Goal: Task Accomplishment & Management: Manage account settings

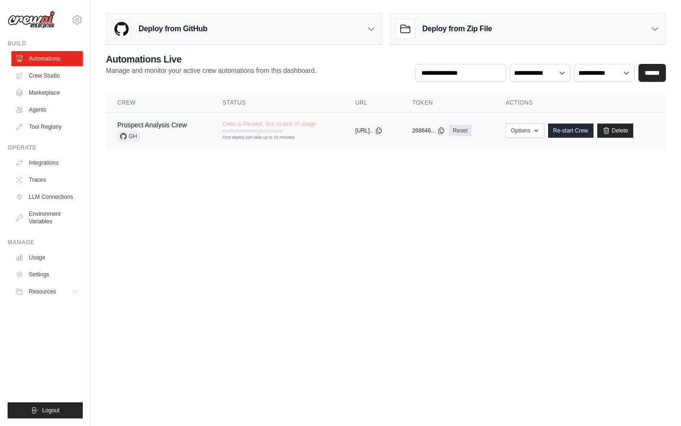
click at [262, 126] on span "Crew is Paused, due to lack of usage" at bounding box center [269, 124] width 94 height 8
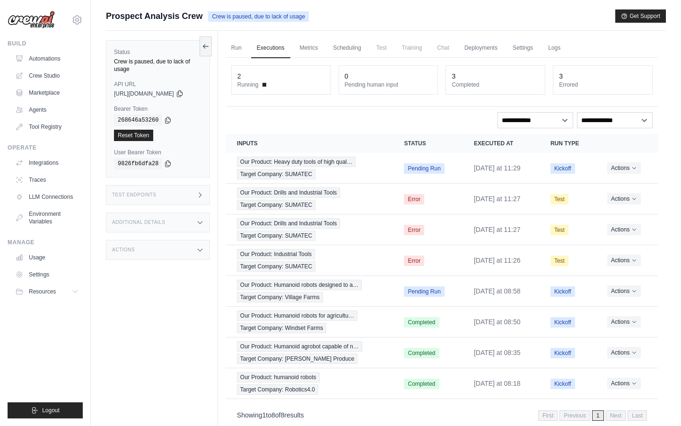
click at [415, 45] on span "Training" at bounding box center [412, 47] width 32 height 19
click at [535, 53] on link "Settings" at bounding box center [523, 48] width 32 height 20
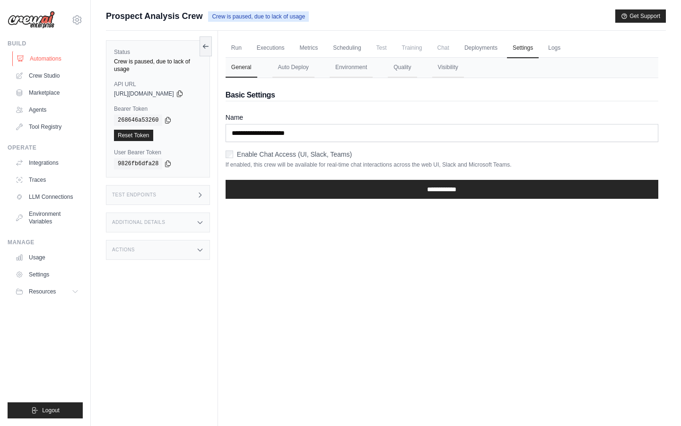
click at [49, 59] on link "Automations" at bounding box center [47, 58] width 71 height 15
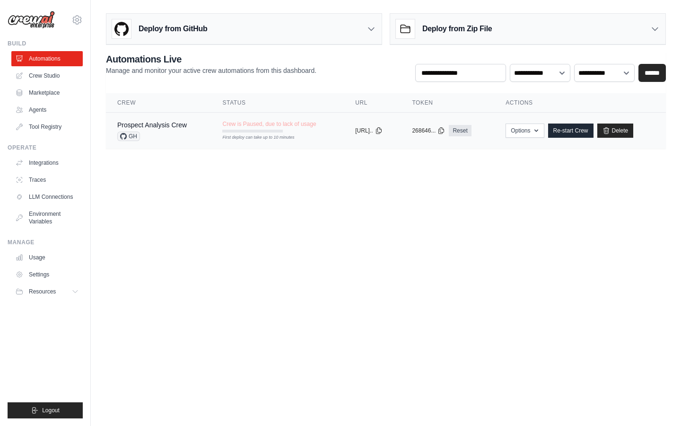
click at [179, 134] on div "GH" at bounding box center [152, 135] width 70 height 9
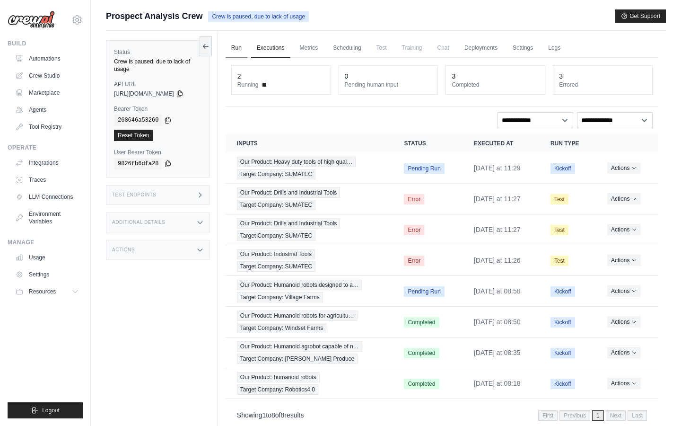
click at [247, 47] on link "Run" at bounding box center [237, 48] width 22 height 20
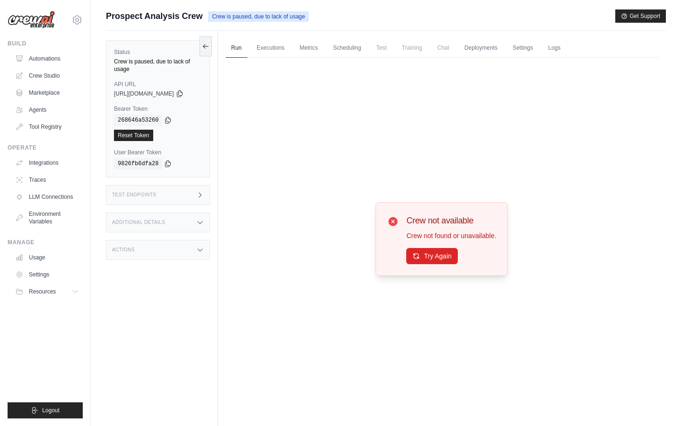
click at [397, 218] on icon at bounding box center [393, 221] width 9 height 9
click at [396, 223] on icon at bounding box center [393, 221] width 9 height 9
click at [427, 256] on button "Try Again" at bounding box center [432, 255] width 52 height 16
click at [280, 51] on link "Executions" at bounding box center [270, 48] width 39 height 20
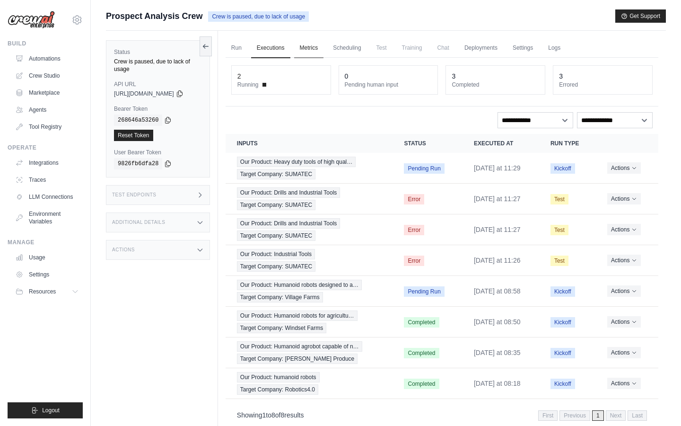
click at [311, 47] on link "Metrics" at bounding box center [309, 48] width 30 height 20
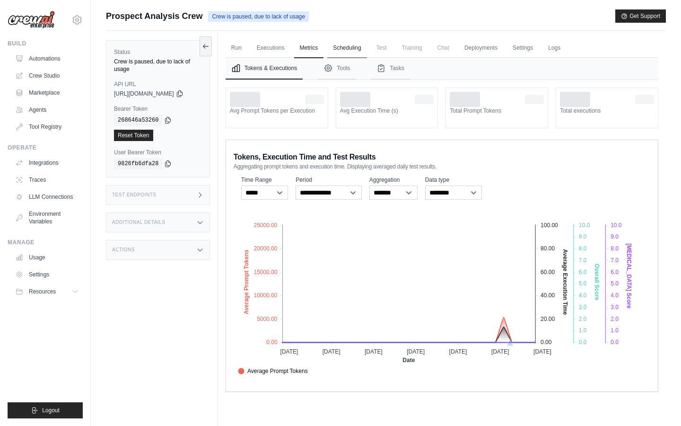
click at [354, 46] on link "Scheduling" at bounding box center [346, 48] width 39 height 20
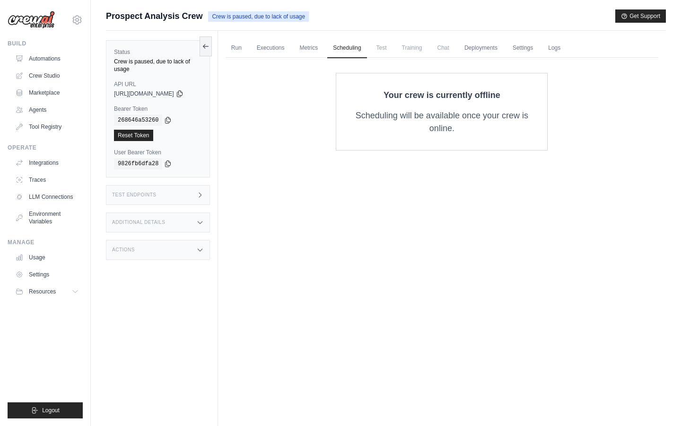
click at [392, 48] on span "Test" at bounding box center [382, 47] width 22 height 19
click at [419, 49] on span "Training" at bounding box center [412, 47] width 32 height 19
click at [475, 48] on link "Deployments" at bounding box center [481, 48] width 44 height 20
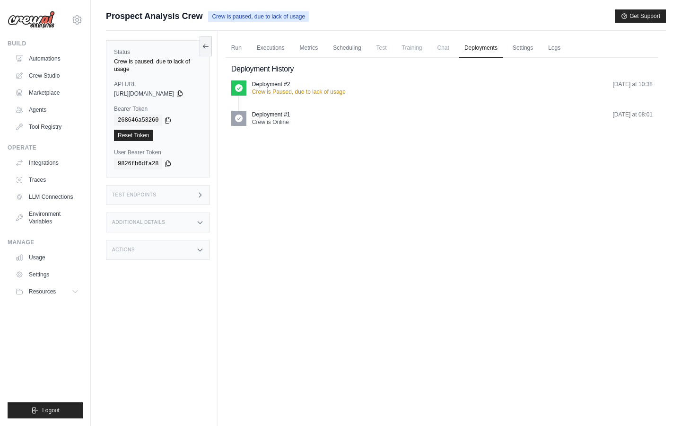
click at [290, 119] on p "Crew is Online" at bounding box center [271, 122] width 38 height 8
click at [246, 124] on span at bounding box center [238, 118] width 15 height 15
click at [244, 92] on icon at bounding box center [238, 87] width 9 height 9
click at [523, 50] on link "Settings" at bounding box center [523, 48] width 32 height 20
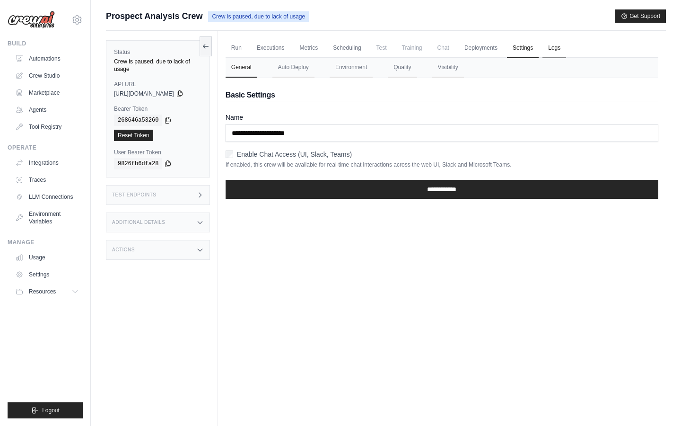
click at [565, 46] on link "Logs" at bounding box center [554, 48] width 24 height 20
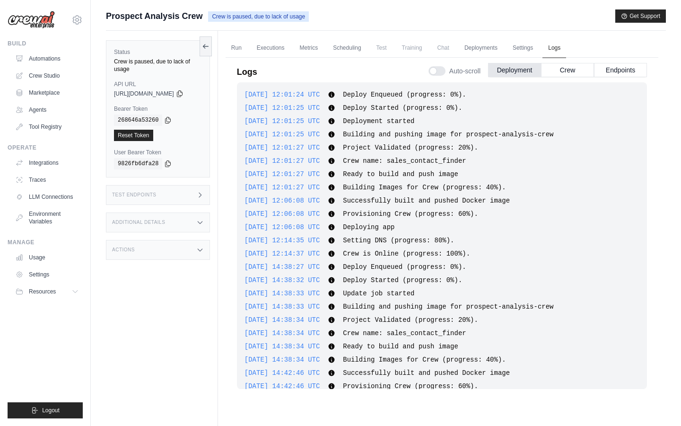
scroll to position [79, 0]
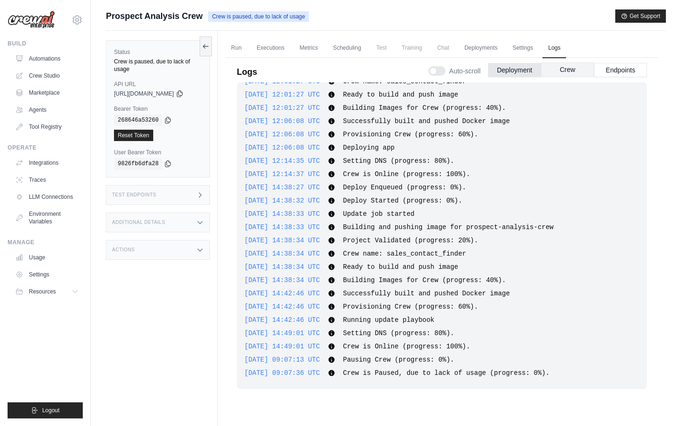
click at [567, 73] on button "Crew" at bounding box center [567, 69] width 53 height 14
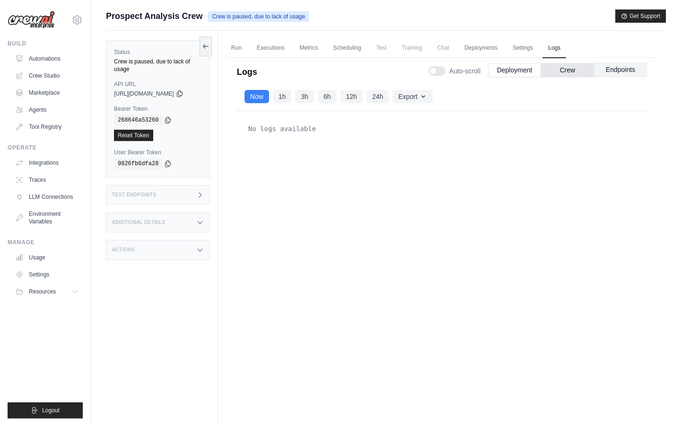
click at [623, 71] on button "Endpoints" at bounding box center [620, 69] width 53 height 14
click at [480, 51] on link "Deployments" at bounding box center [481, 48] width 44 height 20
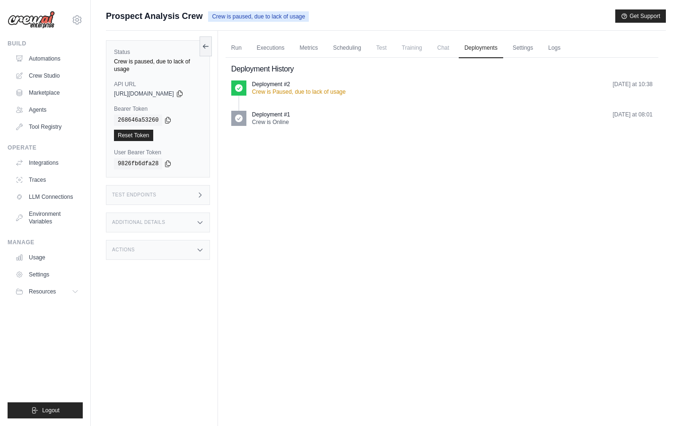
click at [244, 92] on icon at bounding box center [238, 87] width 9 height 9
drag, startPoint x: 246, startPoint y: 92, endPoint x: 371, endPoint y: 118, distance: 127.6
click at [371, 118] on ul "Deployment #2 Crew is Paused, due to lack of usage Thursday at 10:38 Deployment…" at bounding box center [441, 106] width 421 height 53
click at [240, 46] on link "Run" at bounding box center [237, 48] width 22 height 20
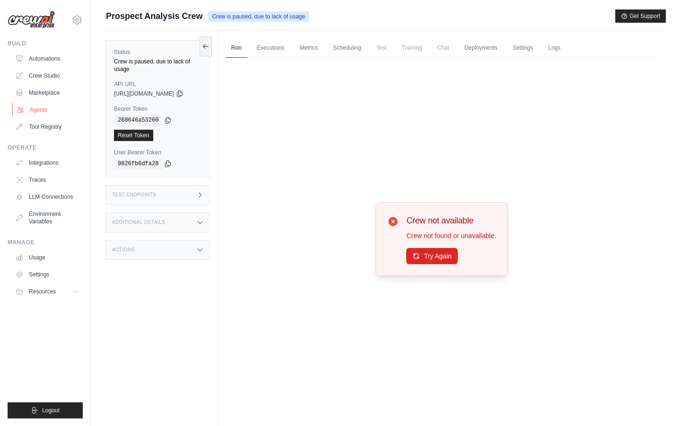
click at [44, 108] on link "Agents" at bounding box center [47, 109] width 71 height 15
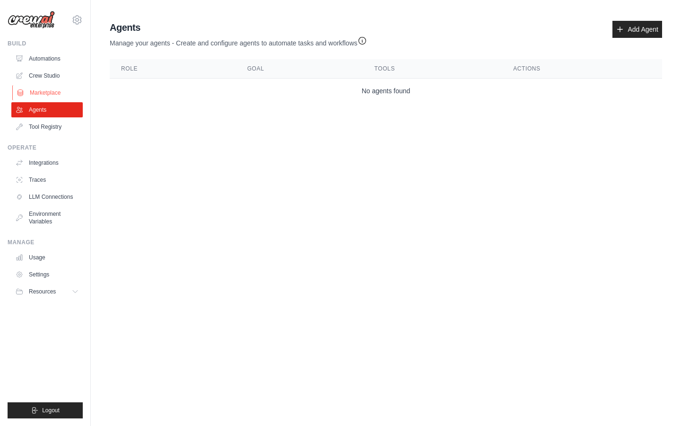
click at [44, 91] on link "Marketplace" at bounding box center [47, 92] width 71 height 15
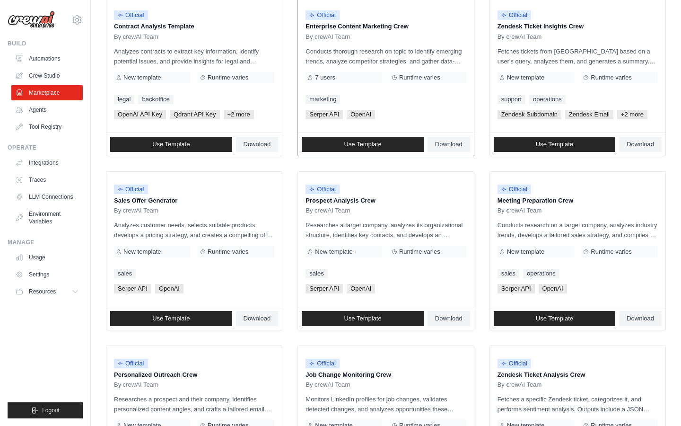
scroll to position [138, 0]
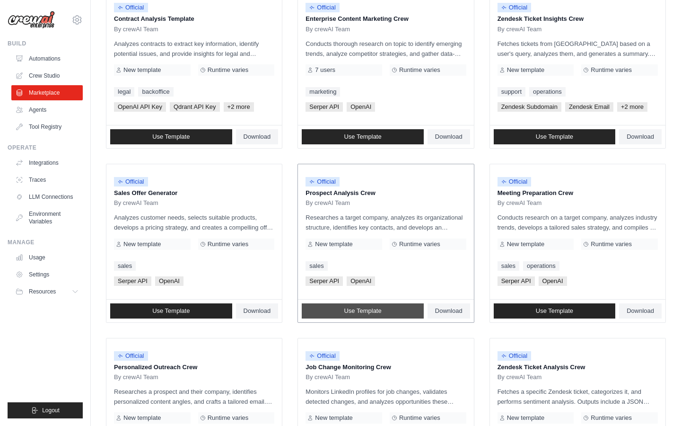
click at [368, 312] on span "Use Template" at bounding box center [362, 311] width 37 height 8
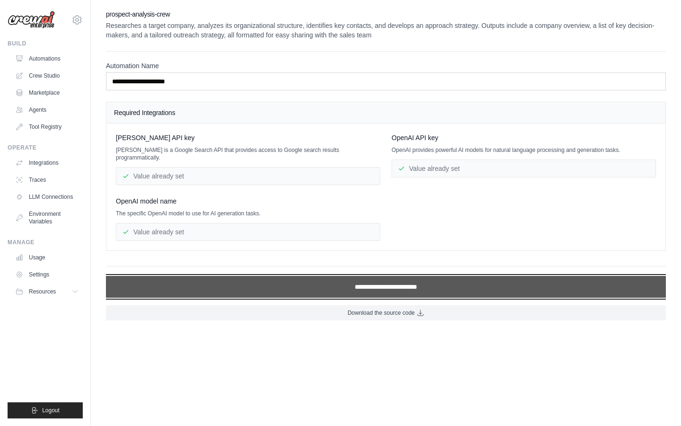
click at [366, 280] on input "**********" at bounding box center [386, 287] width 560 height 22
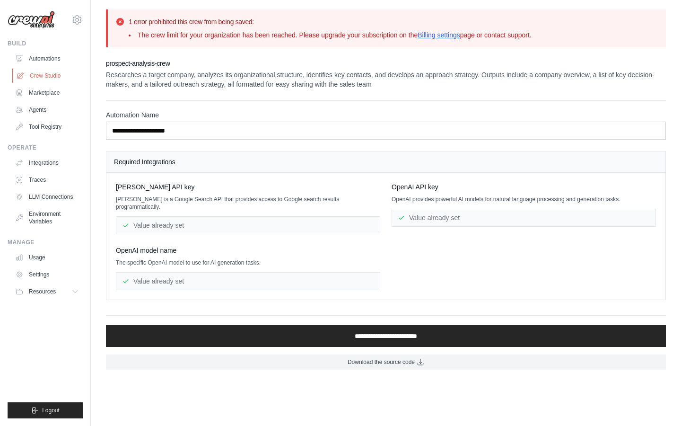
click at [42, 74] on link "Crew Studio" at bounding box center [47, 75] width 71 height 15
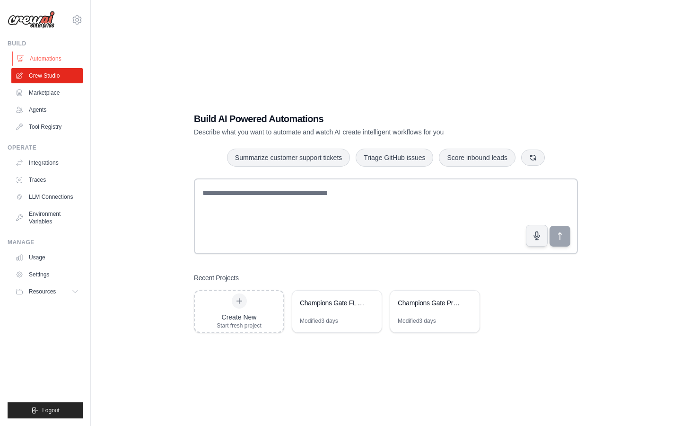
click at [36, 63] on link "Automations" at bounding box center [47, 58] width 71 height 15
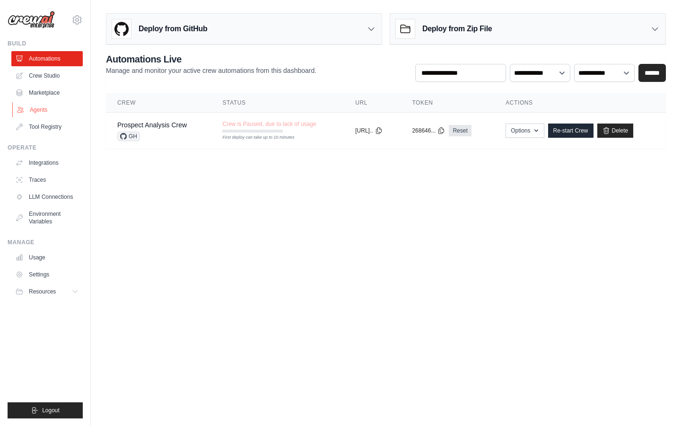
click at [41, 112] on link "Agents" at bounding box center [47, 109] width 71 height 15
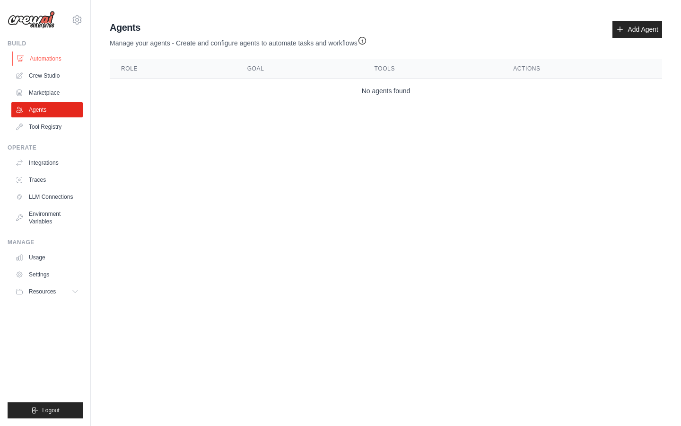
click at [41, 60] on link "Automations" at bounding box center [47, 58] width 71 height 15
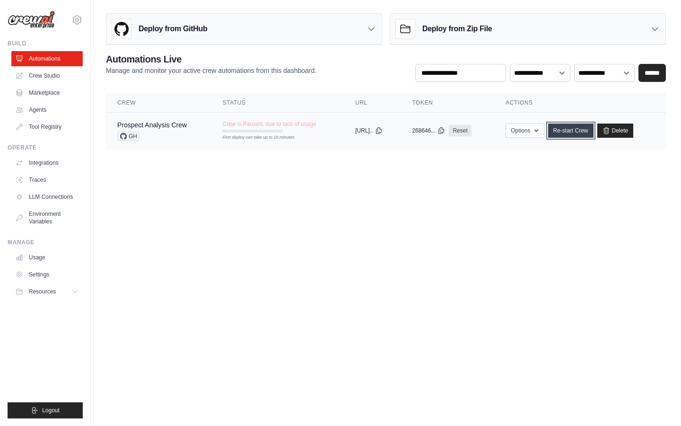
click at [585, 131] on link "Re-start Crew" at bounding box center [570, 130] width 45 height 14
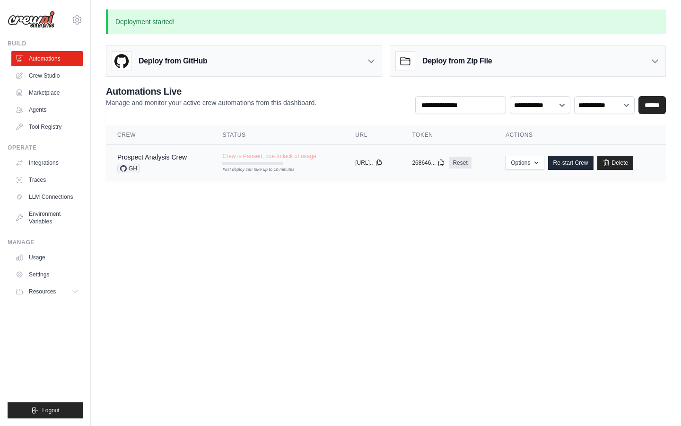
click at [253, 159] on span "Crew is Paused, due to lack of usage" at bounding box center [269, 156] width 94 height 8
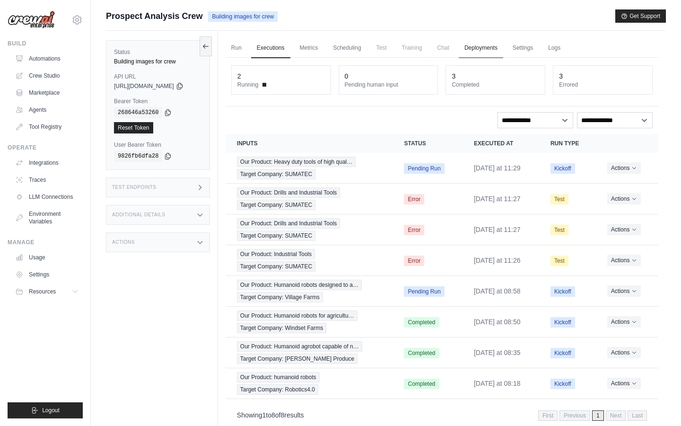
click at [483, 48] on link "Deployments" at bounding box center [481, 48] width 44 height 20
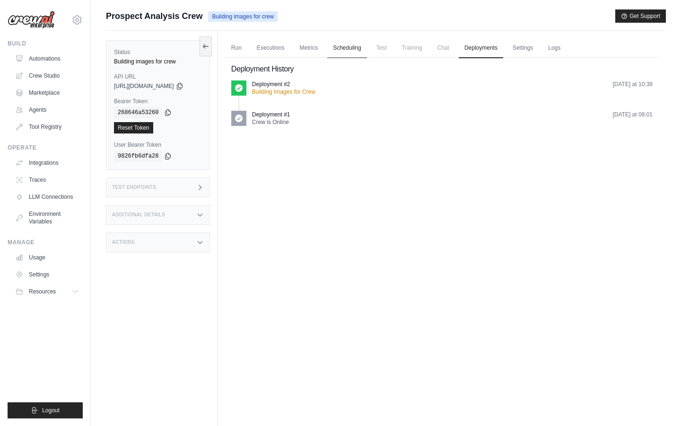
click at [356, 53] on link "Scheduling" at bounding box center [346, 48] width 39 height 20
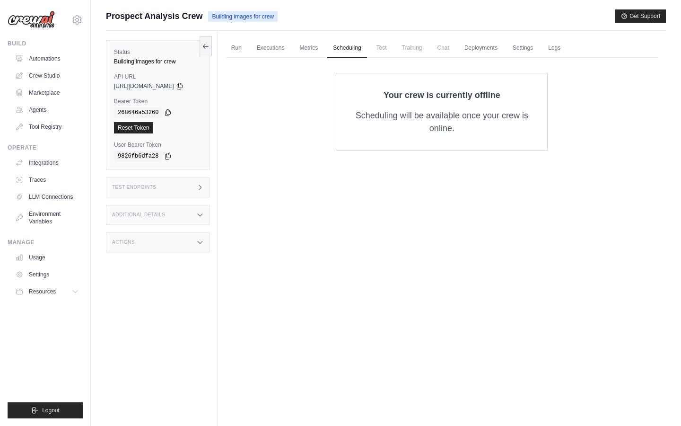
click at [392, 52] on span "Test" at bounding box center [382, 47] width 22 height 19
click at [423, 50] on span "Training" at bounding box center [412, 47] width 32 height 19
click at [447, 52] on span "Chat" at bounding box center [443, 47] width 23 height 19
click at [478, 48] on link "Deployments" at bounding box center [481, 48] width 44 height 20
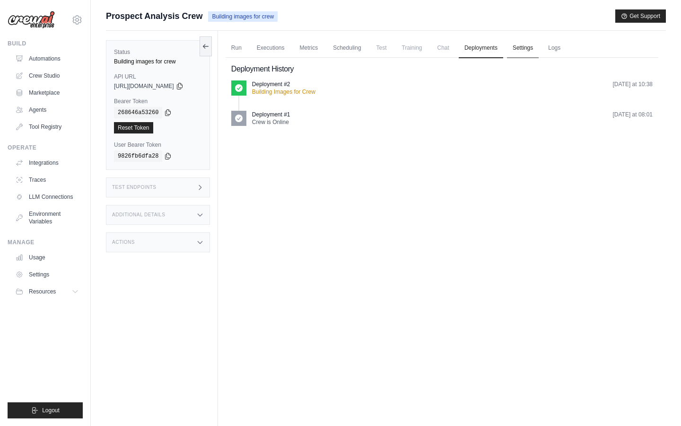
click at [526, 46] on link "Settings" at bounding box center [523, 48] width 32 height 20
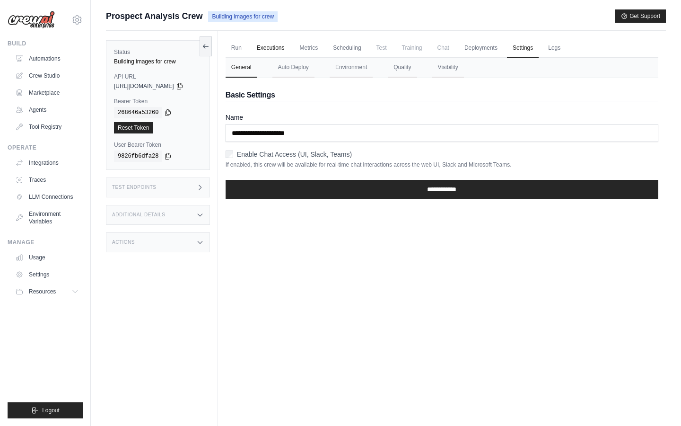
click at [277, 47] on link "Executions" at bounding box center [270, 48] width 39 height 20
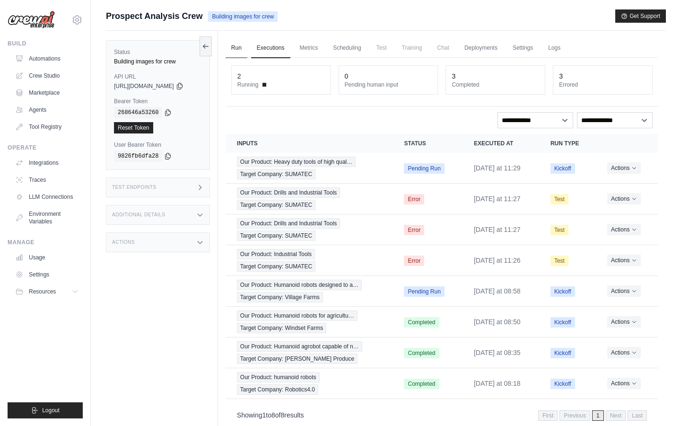
click at [247, 45] on link "Run" at bounding box center [237, 48] width 22 height 20
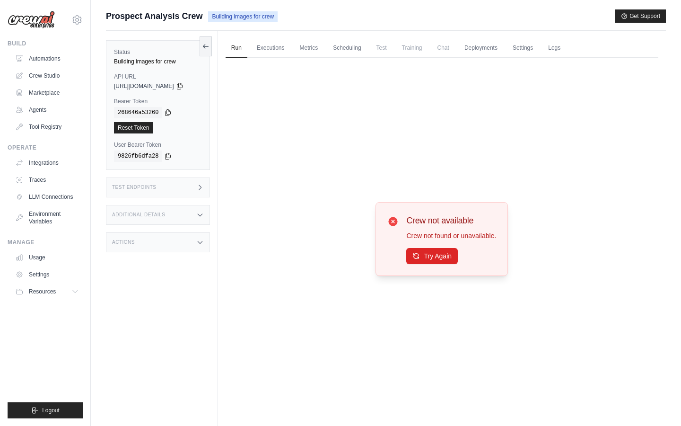
click at [142, 60] on div "Building images for crew" at bounding box center [158, 62] width 88 height 8
click at [185, 213] on div "Additional Details" at bounding box center [158, 215] width 104 height 20
click at [166, 303] on div "Actions" at bounding box center [158, 298] width 104 height 20
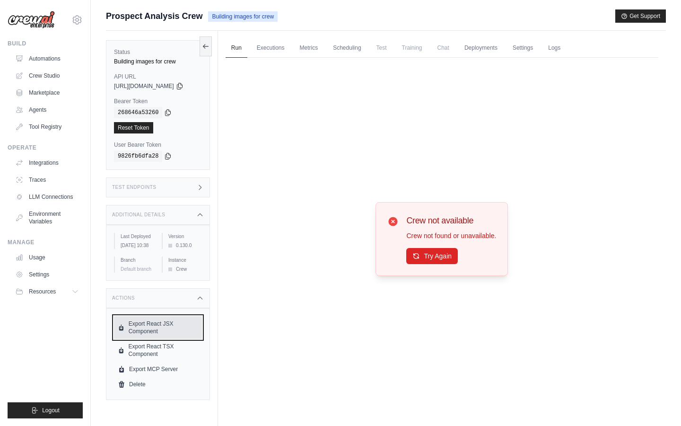
click at [164, 336] on link "Export React JSX Component" at bounding box center [158, 327] width 88 height 23
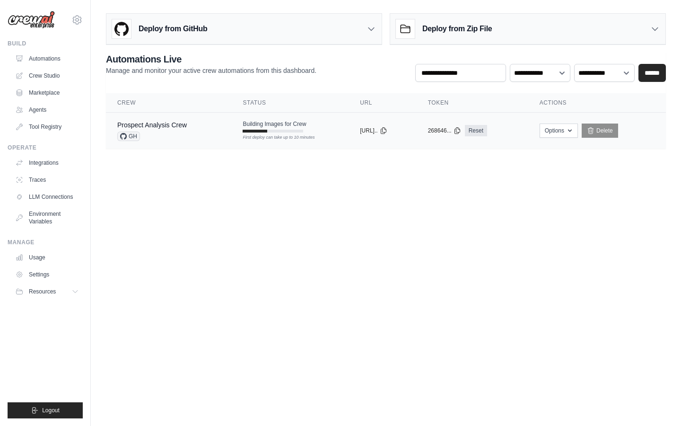
click at [272, 132] on td "Building Images for Crew First deploy can take up to 10 minutes" at bounding box center [289, 126] width 117 height 27
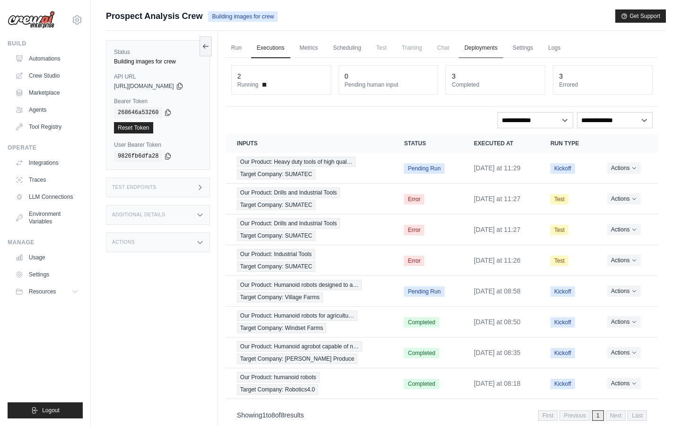
click at [490, 45] on link "Deployments" at bounding box center [481, 48] width 44 height 20
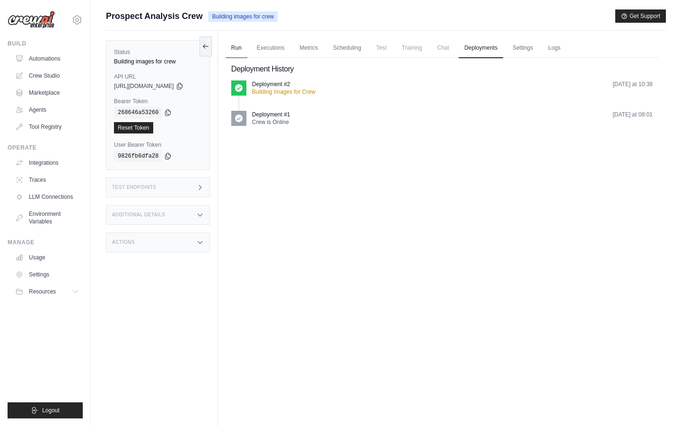
click at [244, 52] on link "Run" at bounding box center [237, 48] width 22 height 20
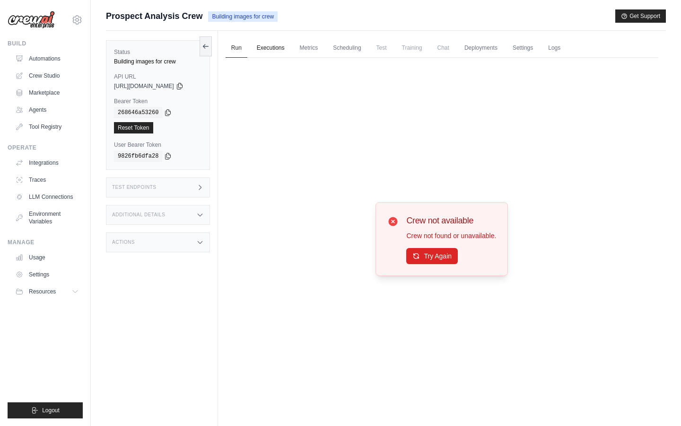
click at [284, 48] on link "Executions" at bounding box center [270, 48] width 39 height 20
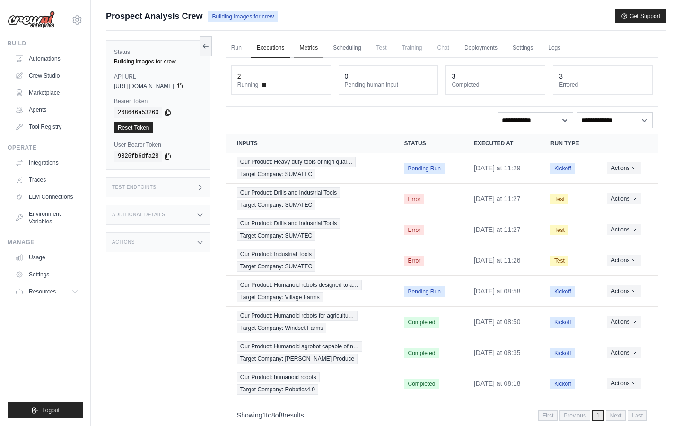
click at [318, 50] on link "Metrics" at bounding box center [309, 48] width 30 height 20
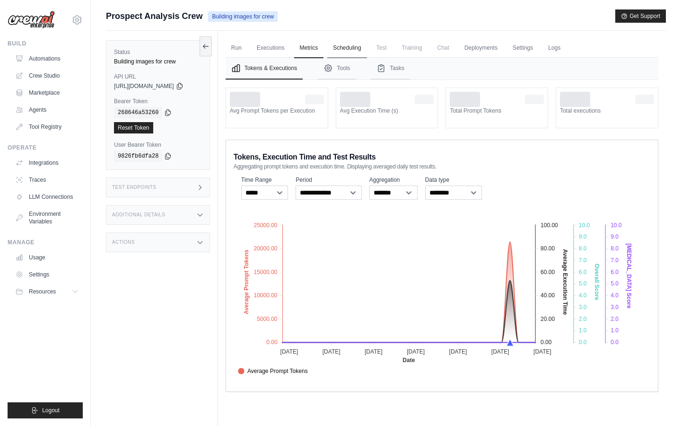
click at [357, 47] on link "Scheduling" at bounding box center [346, 48] width 39 height 20
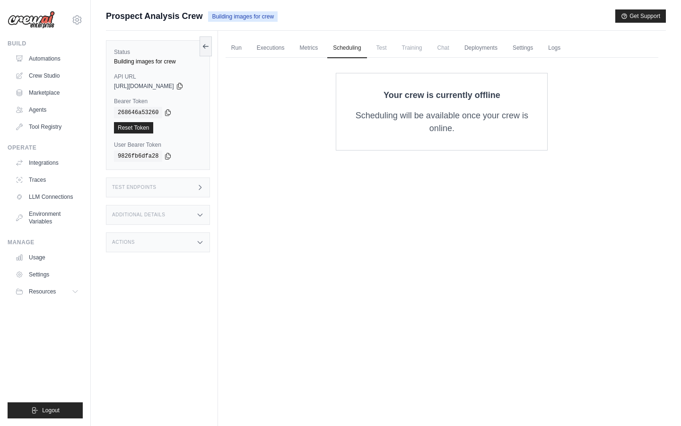
click at [386, 47] on span "Test" at bounding box center [382, 47] width 22 height 19
click at [143, 243] on div "Actions" at bounding box center [158, 242] width 104 height 20
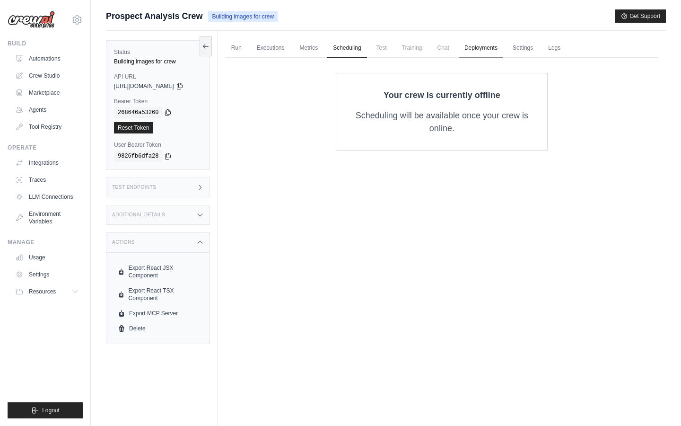
click at [487, 47] on link "Deployments" at bounding box center [481, 48] width 44 height 20
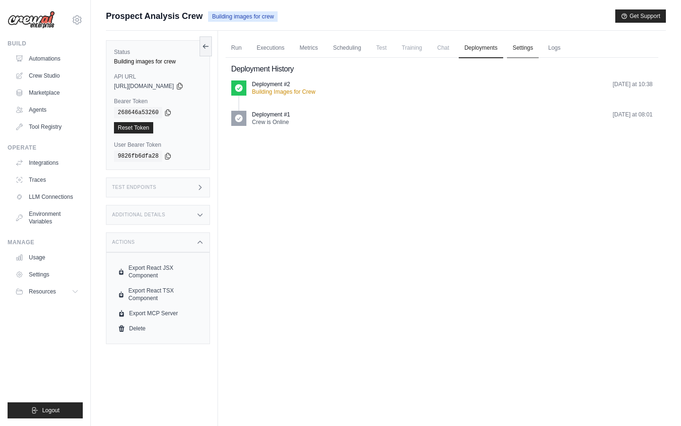
click at [530, 49] on link "Settings" at bounding box center [523, 48] width 32 height 20
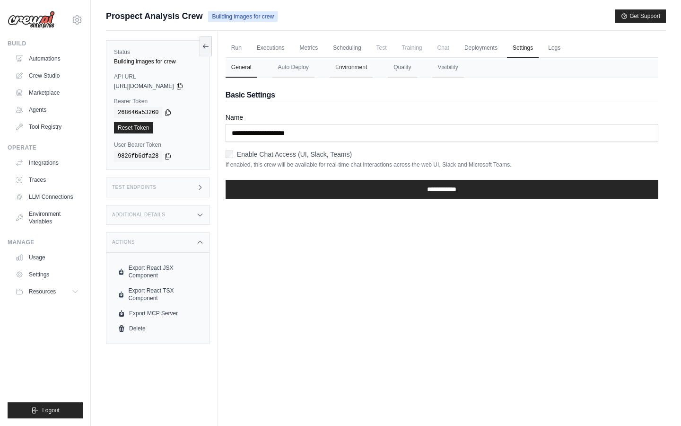
click at [353, 68] on button "Environment" at bounding box center [351, 68] width 43 height 20
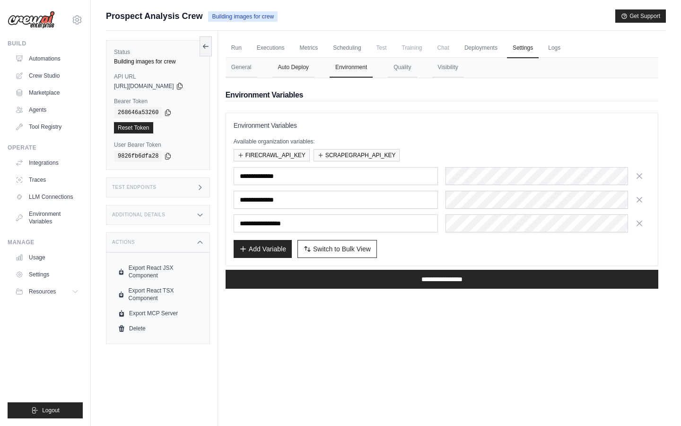
click at [299, 69] on button "Auto Deploy" at bounding box center [293, 68] width 42 height 20
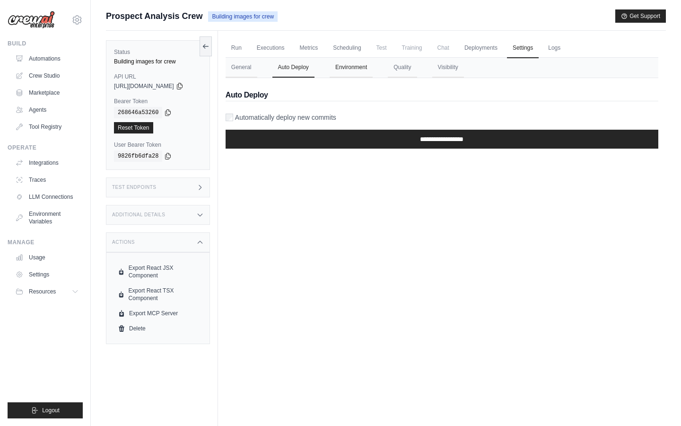
click at [357, 68] on button "Environment" at bounding box center [351, 68] width 43 height 20
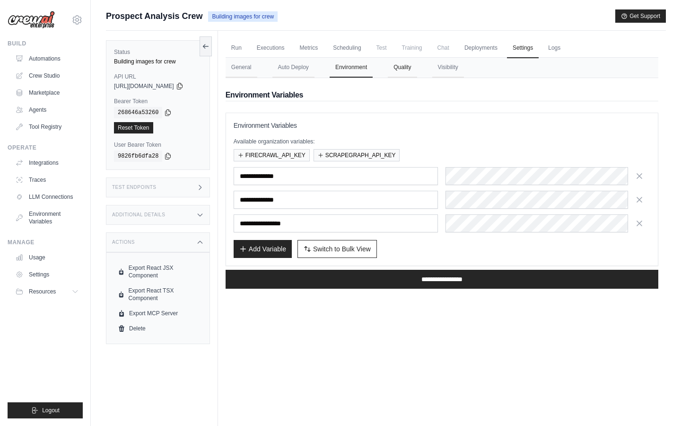
click at [410, 70] on button "Quality" at bounding box center [402, 68] width 29 height 20
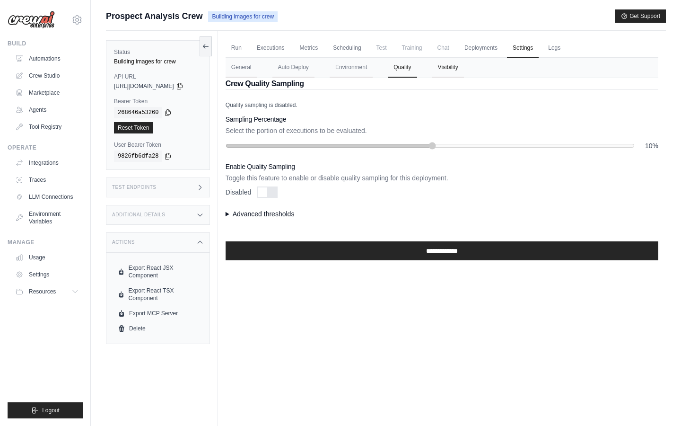
click at [460, 68] on button "Visibility" at bounding box center [448, 68] width 32 height 20
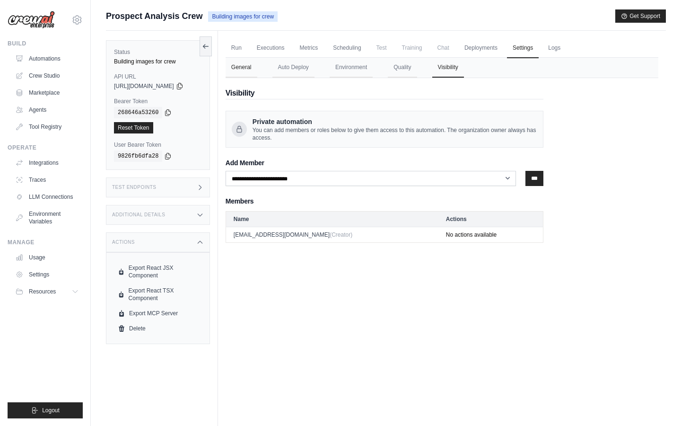
click at [243, 68] on button "General" at bounding box center [242, 68] width 32 height 20
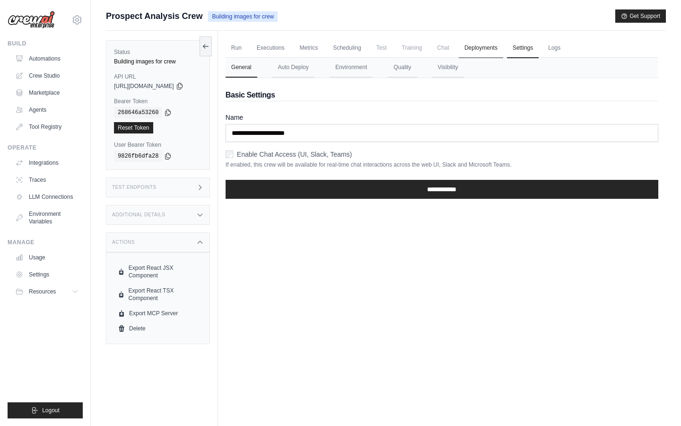
click at [487, 45] on link "Deployments" at bounding box center [481, 48] width 44 height 20
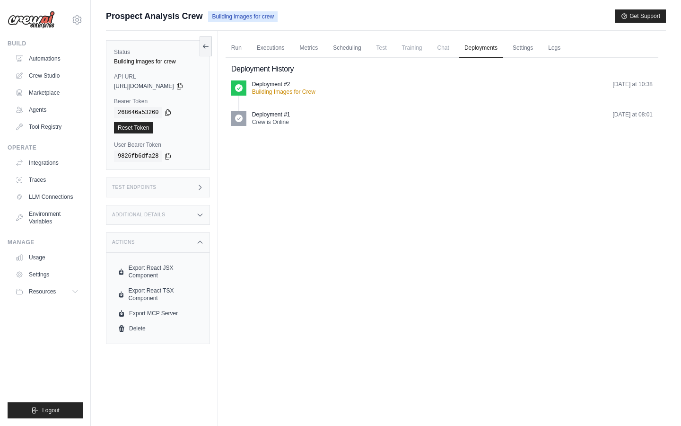
click at [297, 87] on div "Deployment #2" at bounding box center [283, 84] width 63 height 8
click at [270, 85] on p "Deployment #2" at bounding box center [271, 84] width 38 height 8
click at [360, 45] on link "Scheduling" at bounding box center [346, 48] width 39 height 20
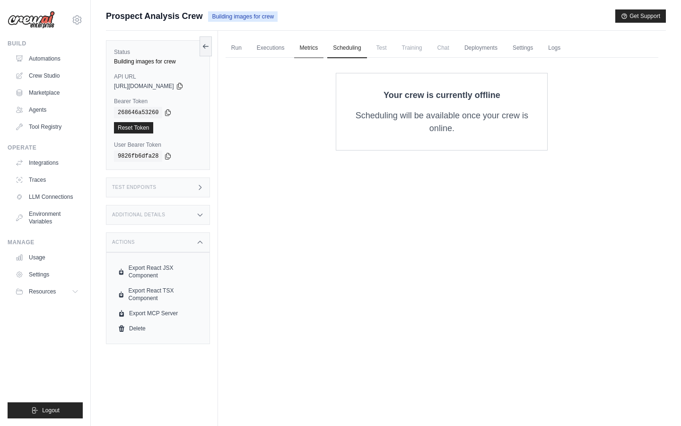
click at [324, 47] on link "Metrics" at bounding box center [309, 48] width 30 height 20
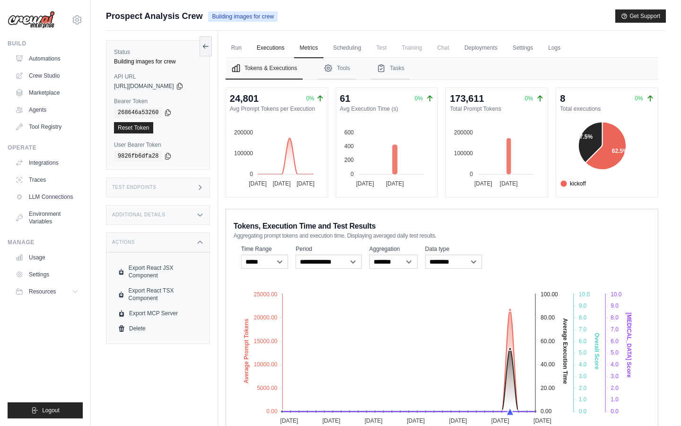
click at [283, 46] on link "Executions" at bounding box center [270, 48] width 39 height 20
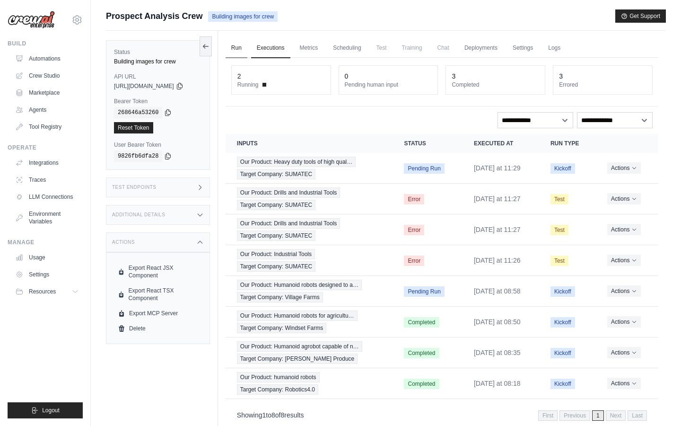
click at [242, 49] on link "Run" at bounding box center [237, 48] width 22 height 20
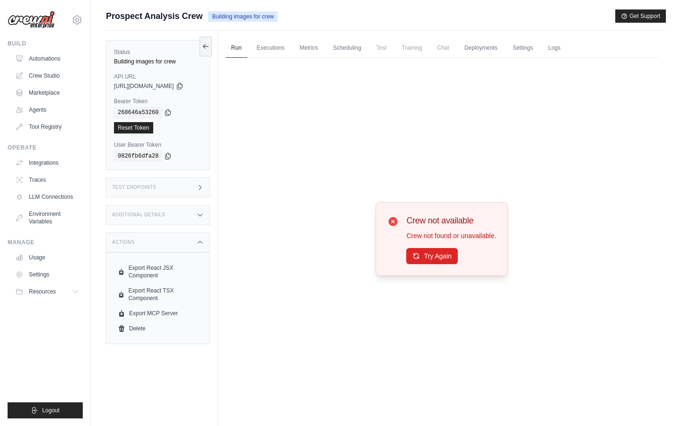
click at [150, 215] on h3 "Additional Details" at bounding box center [138, 215] width 53 height 6
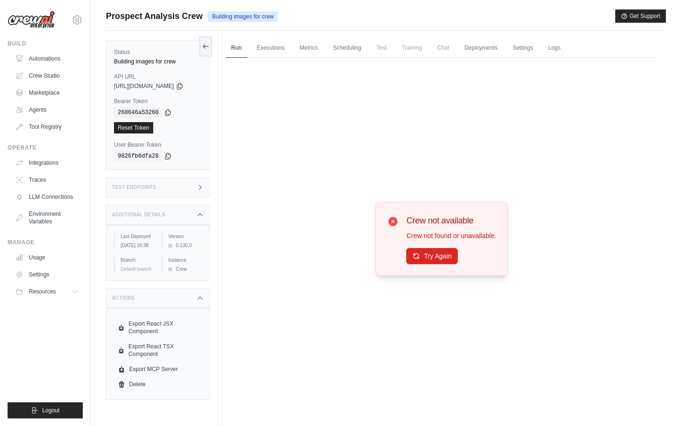
click at [153, 188] on h3 "Test Endpoints" at bounding box center [134, 187] width 44 height 6
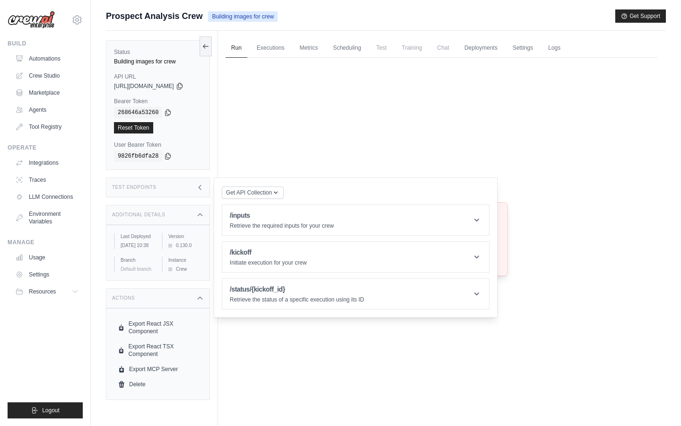
click at [146, 61] on div "Building images for crew" at bounding box center [158, 62] width 88 height 8
click at [43, 58] on link "Automations" at bounding box center [47, 58] width 71 height 15
